Goal: Obtain resource: Obtain resource

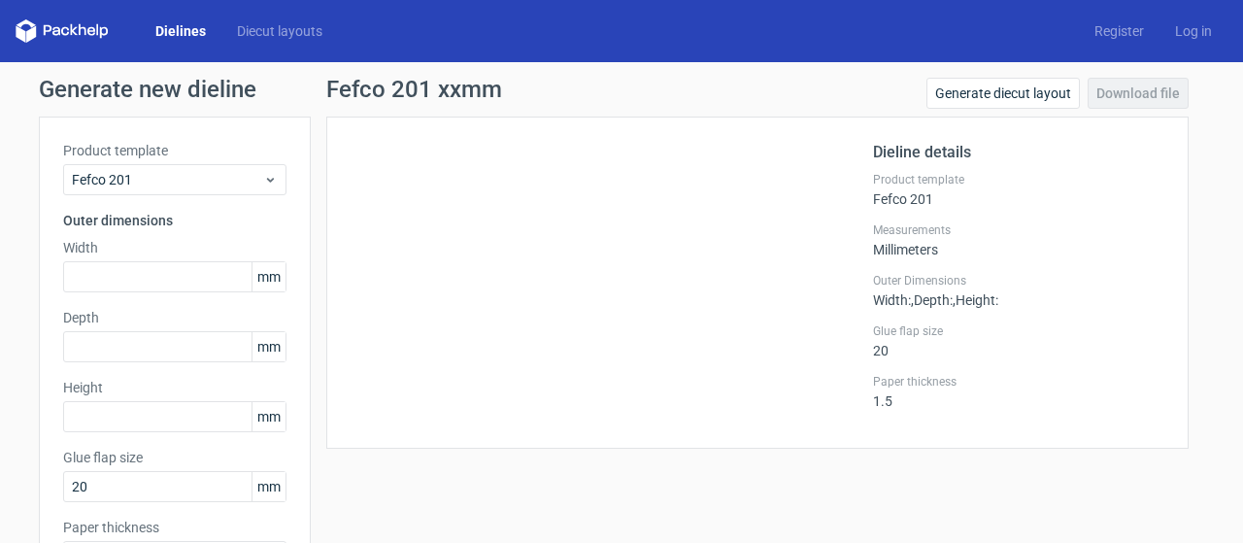
click at [77, 27] on polygon at bounding box center [74, 30] width 8 height 12
click at [60, 28] on icon at bounding box center [62, 30] width 93 height 23
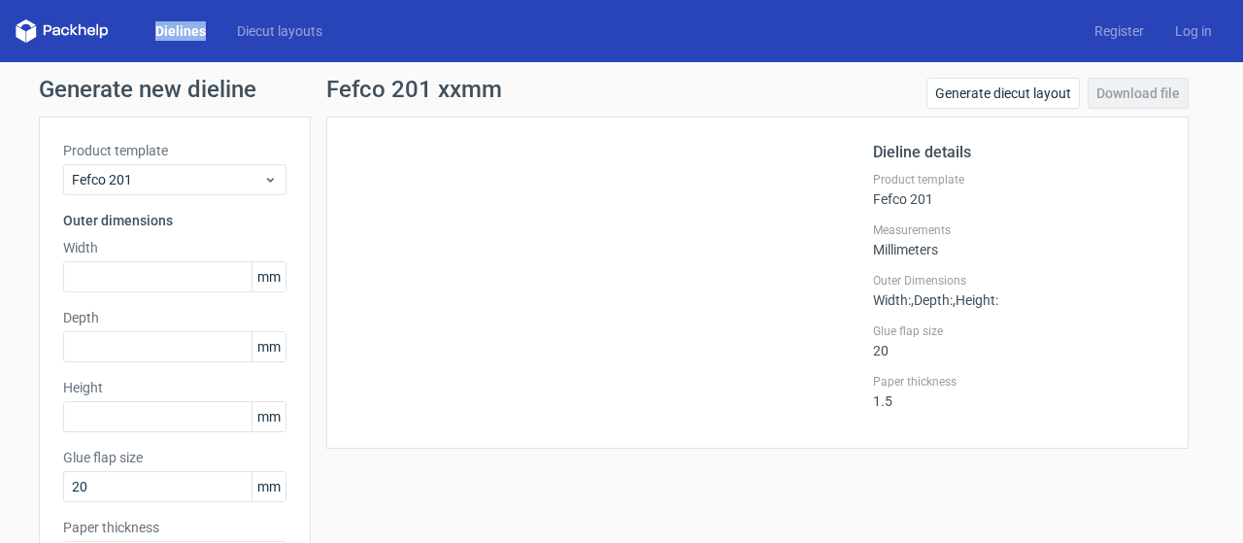
click at [197, 28] on link "Dielines" at bounding box center [181, 30] width 82 height 19
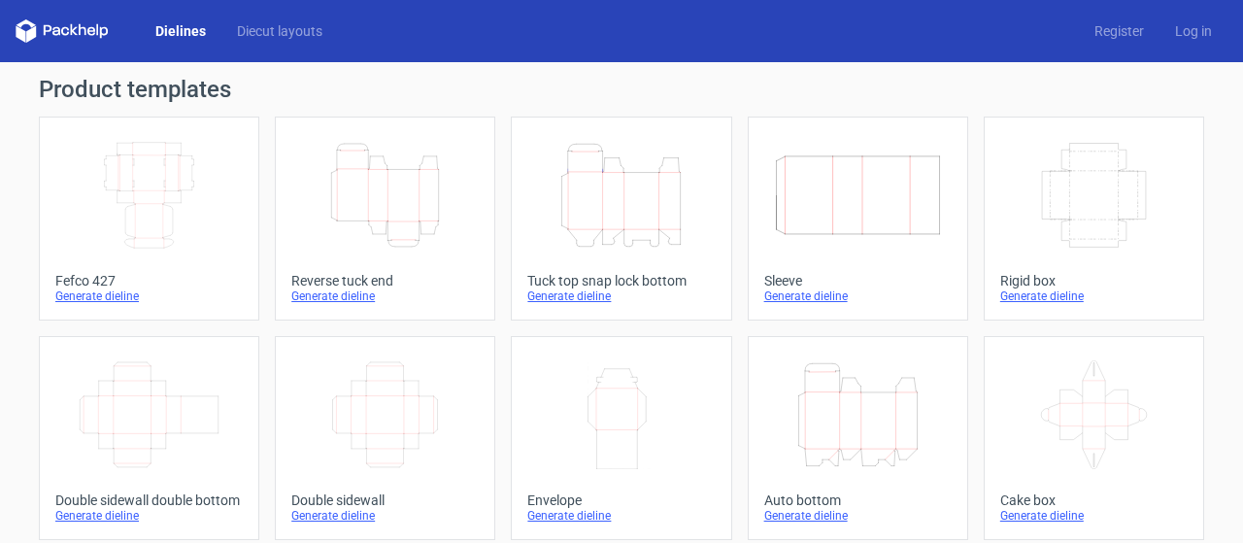
click at [498, 84] on h1 "Product templates" at bounding box center [621, 89] width 1165 height 23
